Goal: Information Seeking & Learning: Learn about a topic

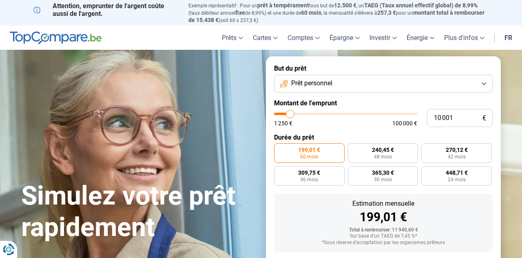
type input "8 500"
type input "8500"
type input "11 000"
type input "11000"
type input "12 250"
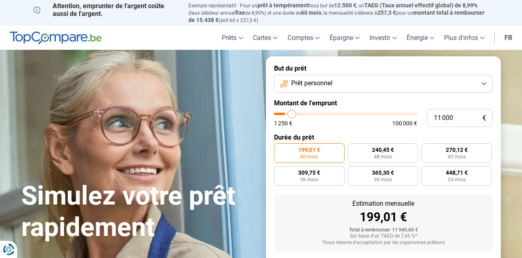
type input "12250"
type input "13 500"
type input "13500"
type input "16 250"
type input "16250"
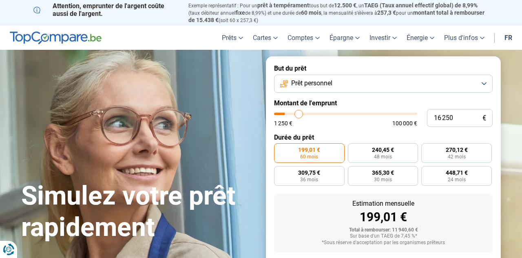
type input "17 250"
type input "17250"
type input "19 250"
type input "19250"
type input "20 250"
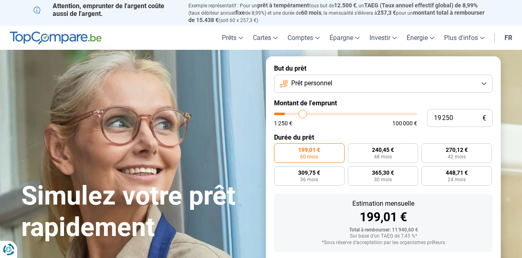
type input "20250"
type input "21 250"
type input "21250"
type input "22 250"
type input "22250"
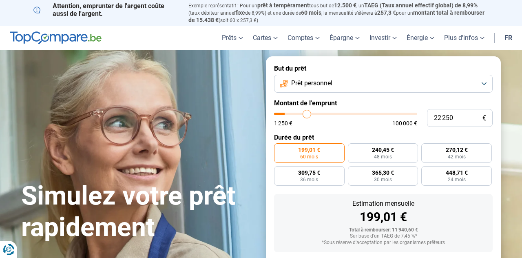
type input "22 750"
type input "22750"
type input "23 500"
type input "23500"
type input "24 000"
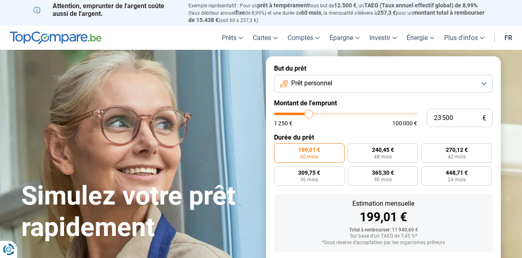
type input "24000"
type input "24 500"
type input "24500"
type input "25 250"
type input "25250"
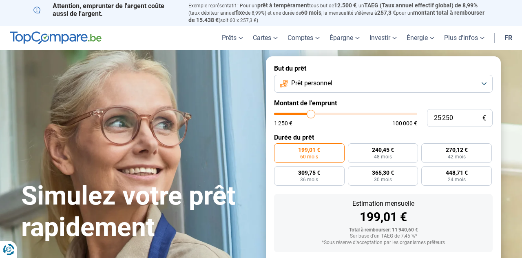
type input "25 750"
type input "25750"
type input "26 000"
type input "26000"
type input "27 000"
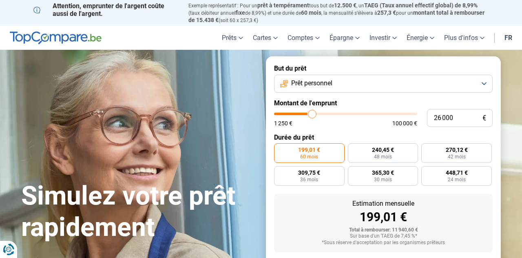
type input "27000"
type input "27 250"
type input "27250"
type input "28 000"
type input "28000"
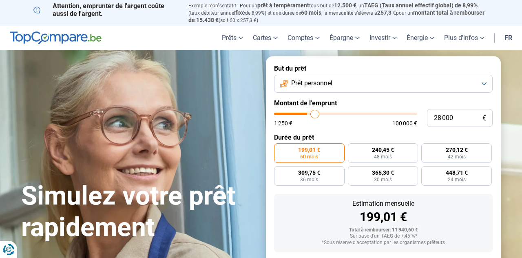
type input "28 250"
type input "28250"
type input "28 500"
type input "28500"
type input "28 750"
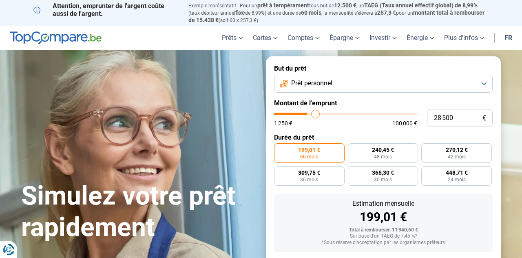
type input "28750"
type input "29 000"
type input "29000"
type input "29 250"
type input "29250"
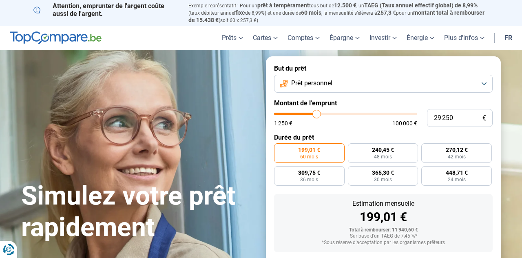
type input "29 500"
type input "29500"
type input "29 750"
type input "29750"
type input "30 000"
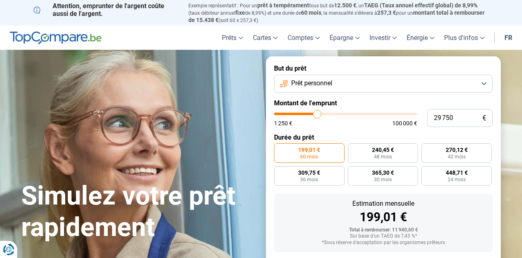
type input "30000"
type input "30 250"
type input "30250"
type input "30 500"
type input "30500"
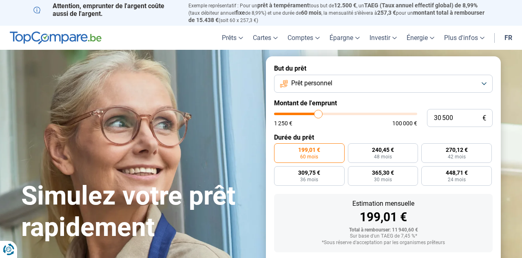
type input "30 750"
type input "30750"
type input "31 000"
type input "31000"
type input "31 250"
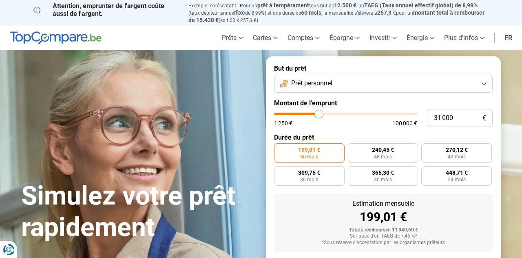
type input "31250"
type input "31 500"
type input "31500"
type input "31 750"
type input "31750"
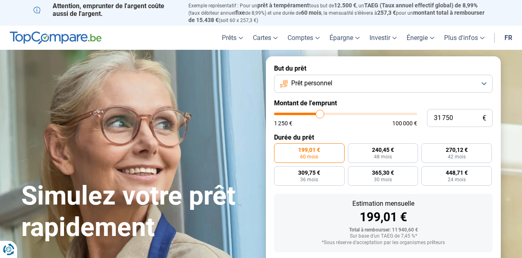
type input "32 000"
type input "32000"
type input "32 250"
type input "32250"
type input "32 500"
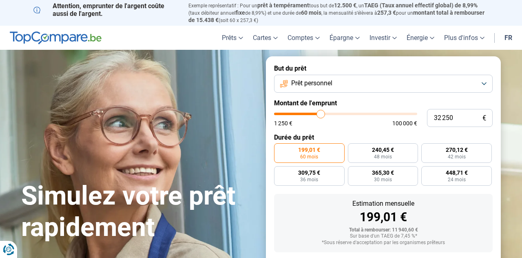
type input "32500"
type input "33 000"
type input "33000"
type input "33 250"
type input "33250"
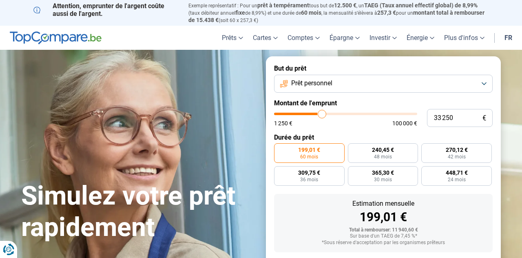
type input "33 750"
type input "33750"
type input "34 000"
type input "34000"
type input "34 250"
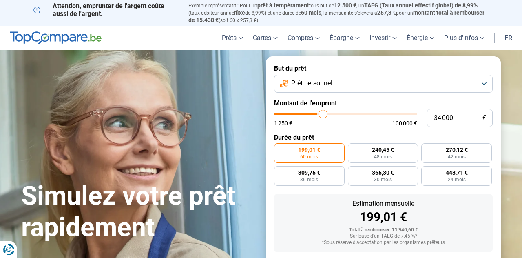
type input "34250"
type input "34 750"
type input "34750"
type input "35 000"
type input "35000"
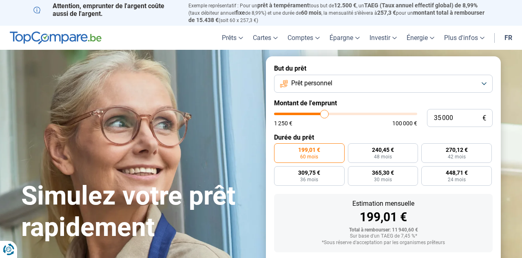
type input "35 250"
type input "35250"
type input "35 500"
type input "35500"
type input "36 000"
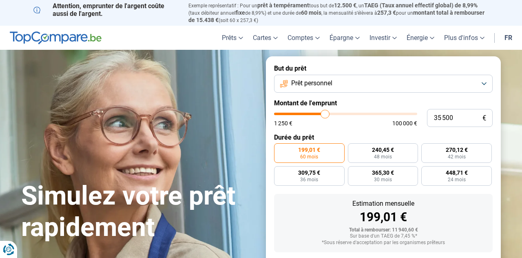
type input "36000"
type input "36 250"
type input "36250"
type input "36 500"
type input "36500"
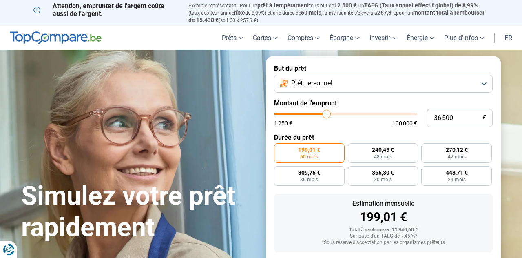
type input "36 750"
type input "36750"
type input "37 000"
type input "37000"
type input "37 250"
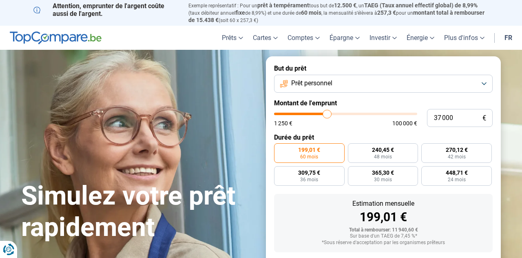
type input "37250"
type input "37 500"
type input "37500"
type input "37 750"
type input "37750"
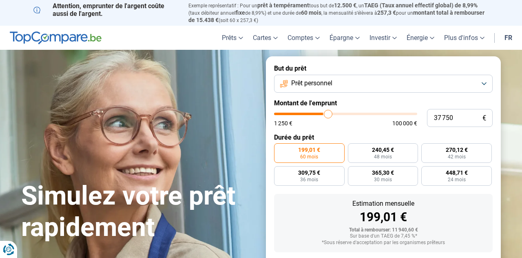
type input "38 000"
type input "38000"
type input "38 250"
type input "38250"
type input "38 500"
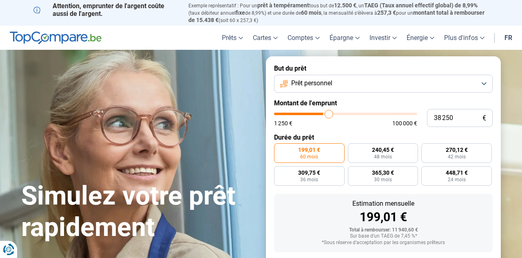
type input "38500"
type input "38 750"
type input "38750"
type input "39 000"
type input "39000"
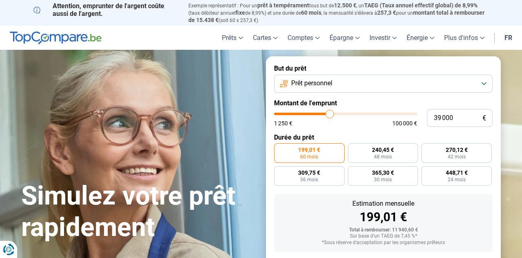
type input "39 250"
type input "39250"
radio input "false"
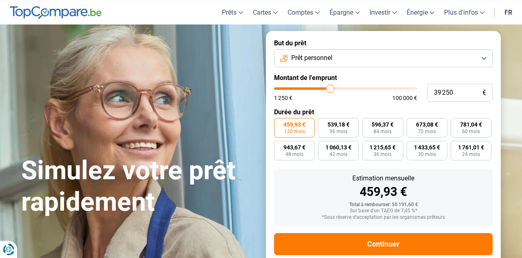
scroll to position [41, 0]
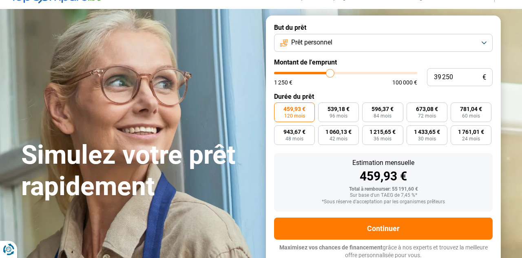
type input "37 500"
type input "37500"
type input "34 750"
type input "34750"
type input "33 000"
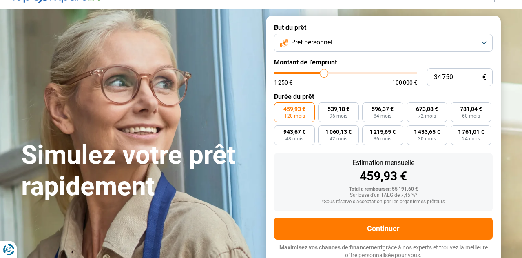
type input "33000"
type input "32 250"
type input "32250"
type input "30 000"
type input "30000"
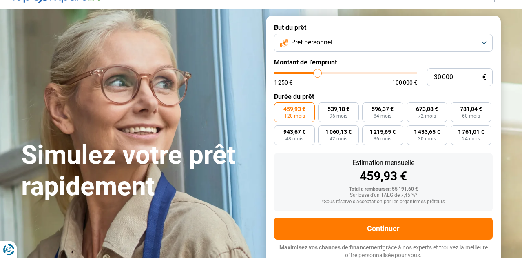
type input "28 500"
type input "28500"
type input "27 000"
type input "27000"
type input "26 500"
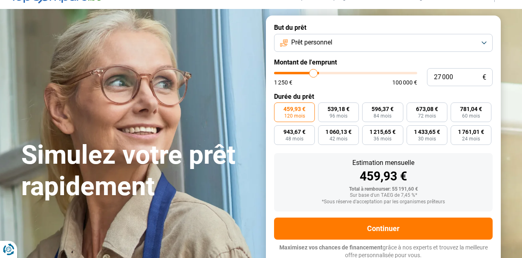
type input "26500"
type input "25 000"
type input "25000"
type input "24 500"
type input "24500"
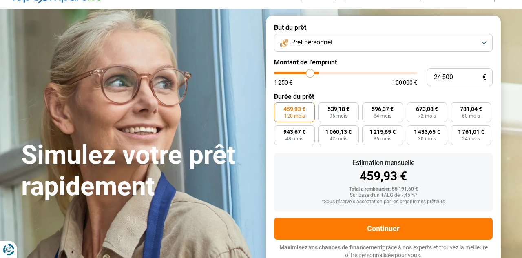
type input "24 000"
type input "24000"
type input "23 500"
type input "23500"
type input "23 000"
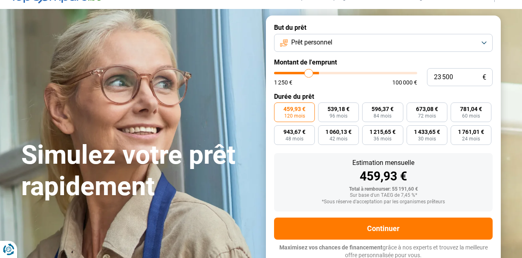
type input "23000"
type input "22 750"
type input "22750"
type input "22 500"
type input "22500"
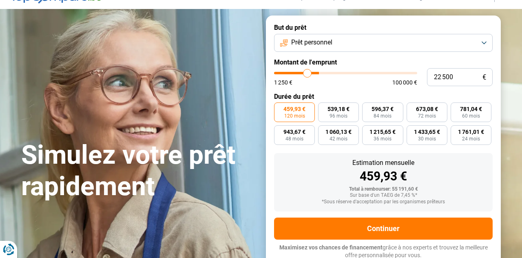
type input "22 250"
type input "22250"
type input "20 750"
type input "20750"
type input "18 000"
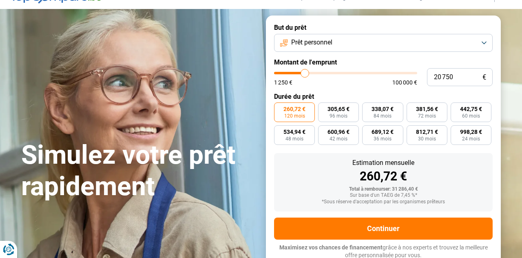
type input "18000"
type input "17 500"
type input "17500"
type input "16 750"
type input "16750"
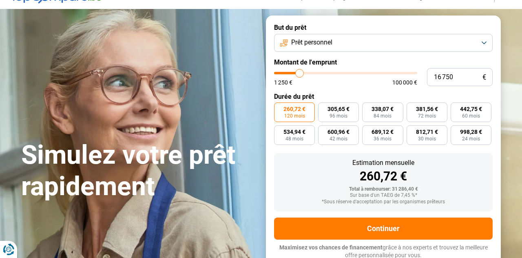
type input "16 250"
type input "16250"
type input "15 750"
type input "15750"
type input "15 250"
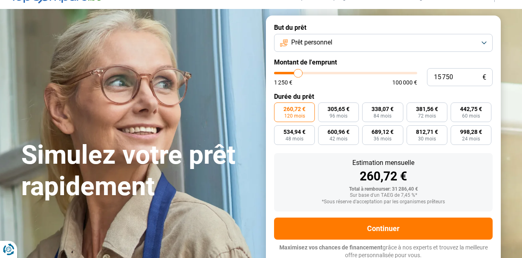
type input "15250"
type input "14 750"
type input "14750"
type input "14 500"
type input "14500"
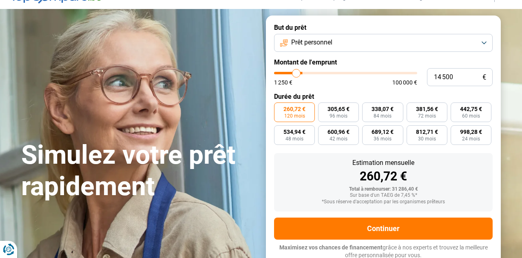
type input "14 250"
type input "14250"
type input "13 750"
type input "13750"
type input "13 500"
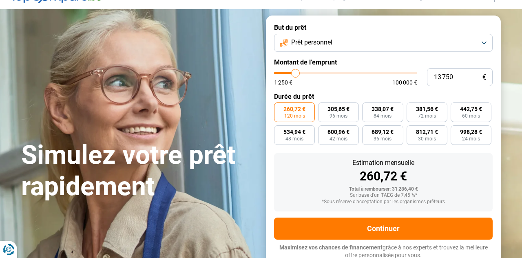
type input "13500"
type input "13 000"
type input "13000"
type input "12 750"
type input "12750"
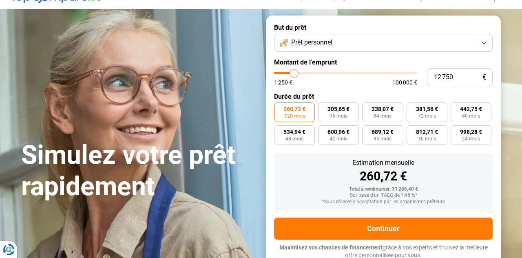
type input "12 500"
type input "12500"
type input "12 250"
type input "12250"
type input "12 000"
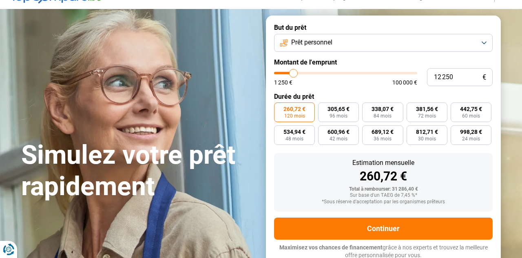
type input "12000"
type input "11 750"
type input "11750"
type input "11 500"
type input "11500"
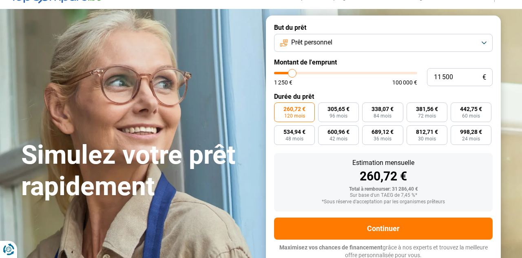
type input "11 250"
type input "11250"
type input "11 000"
type input "11000"
type input "10 750"
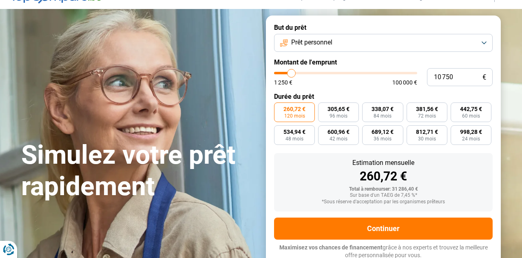
type input "10750"
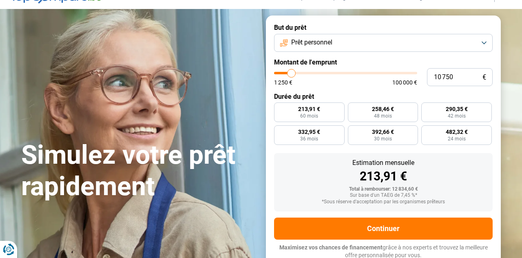
radio input "true"
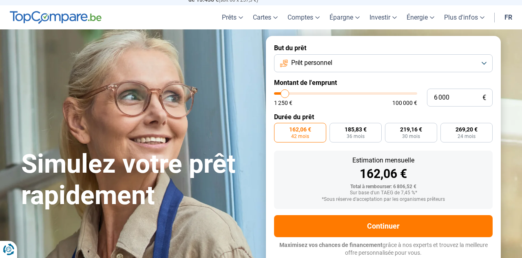
scroll to position [18, 0]
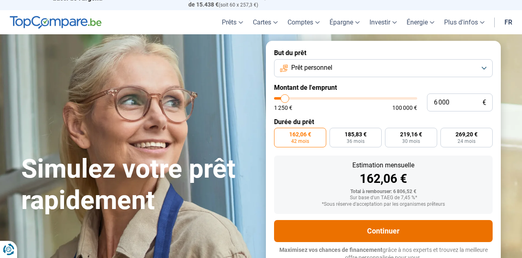
click at [415, 229] on button "Continuer" at bounding box center [383, 231] width 218 height 22
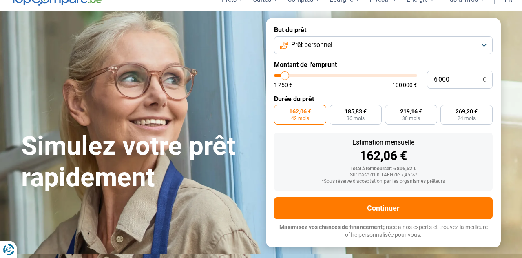
scroll to position [55, 0]
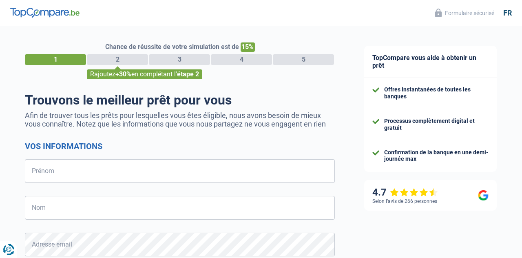
select select "32"
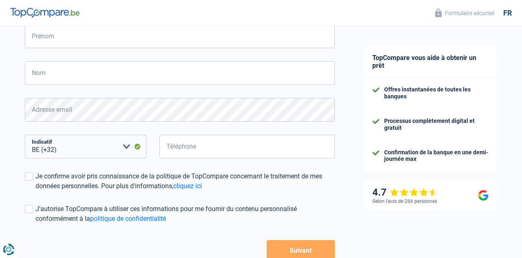
scroll to position [130, 0]
